Goal: Information Seeking & Learning: Learn about a topic

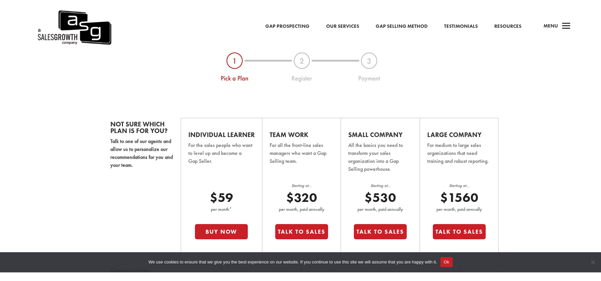
scroll to position [385, 0]
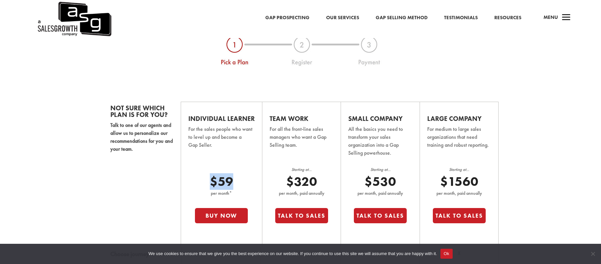
drag, startPoint x: 220, startPoint y: 185, endPoint x: 202, endPoint y: 181, distance: 18.9
click at [207, 182] on p "$59" at bounding box center [221, 182] width 53 height 16
click at [220, 144] on p "For the sales people who want to level up and become a Gap Seller." at bounding box center [221, 141] width 66 height 33
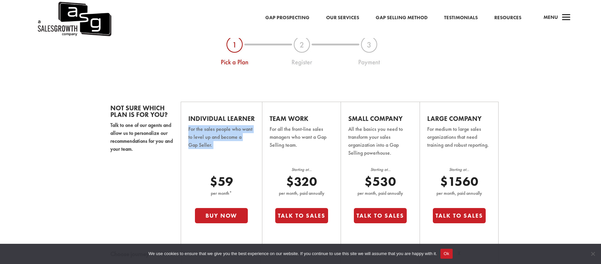
click at [220, 144] on p "For the sales people who want to level up and become a Gap Seller." at bounding box center [221, 141] width 66 height 33
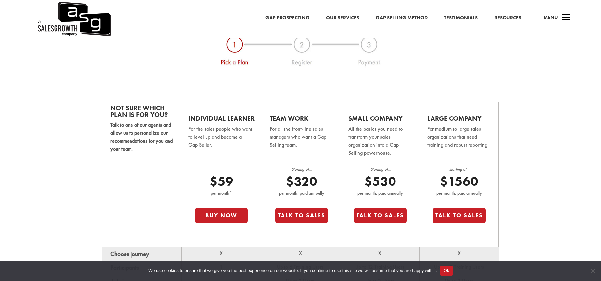
click at [111, 127] on p "Talk to one of our agents and allow us to personalize our recommendations for y…" at bounding box center [141, 136] width 63 height 31
click at [123, 130] on p "Talk to one of our agents and allow us to personalize our recommendations for y…" at bounding box center [141, 136] width 63 height 31
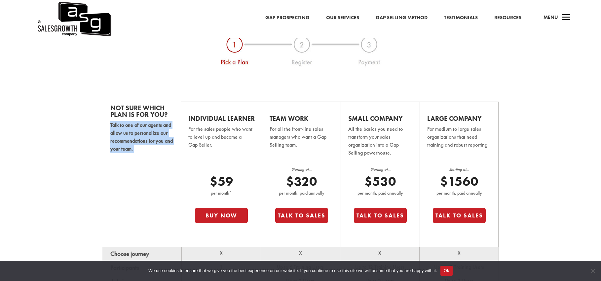
click at [122, 130] on p "Talk to one of our agents and allow us to personalize our recommendations for y…" at bounding box center [141, 136] width 63 height 31
click at [115, 134] on p "Talk to one of our agents and allow us to personalize our recommendations for y…" at bounding box center [141, 136] width 63 height 31
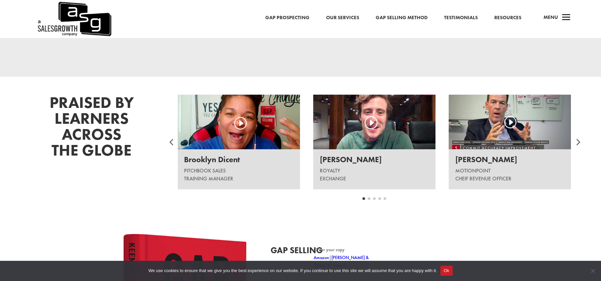
scroll to position [810, 0]
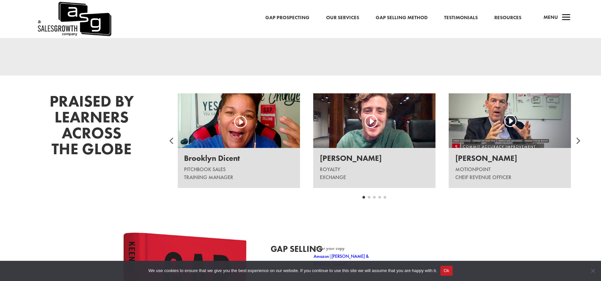
click at [579, 142] on div at bounding box center [578, 141] width 20 height 20
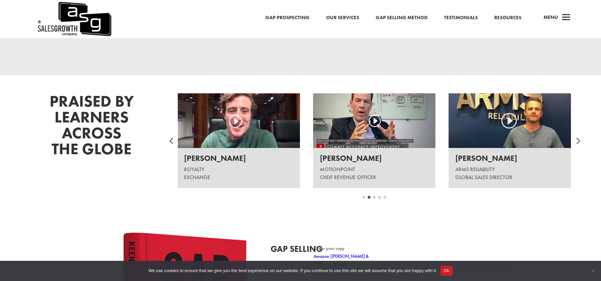
click at [579, 142] on div at bounding box center [578, 141] width 20 height 20
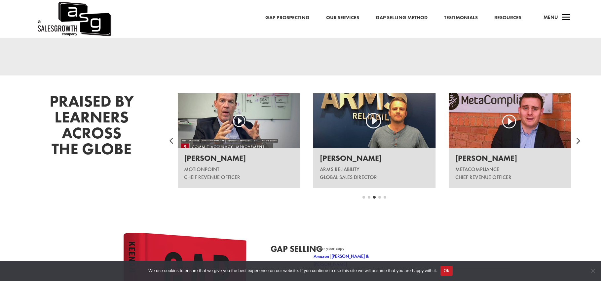
click at [579, 142] on div at bounding box center [578, 141] width 20 height 20
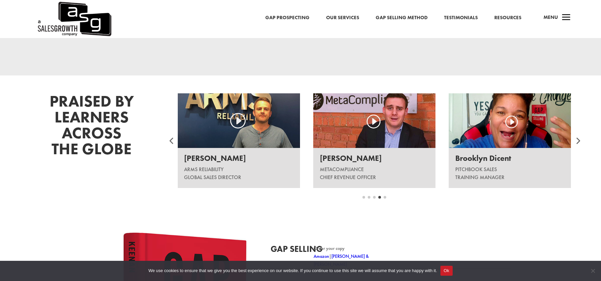
click at [579, 142] on div at bounding box center [578, 141] width 20 height 20
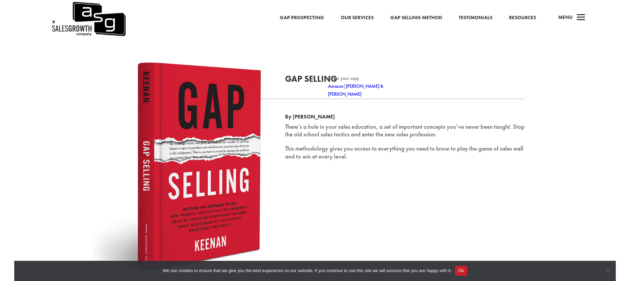
scroll to position [988, 0]
